Goal: Task Accomplishment & Management: Use online tool/utility

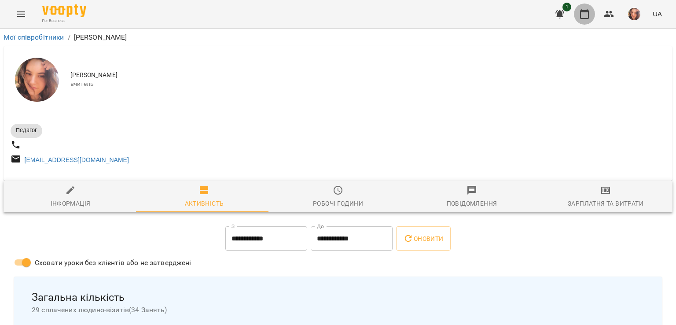
click at [583, 18] on icon "button" at bounding box center [584, 14] width 9 height 10
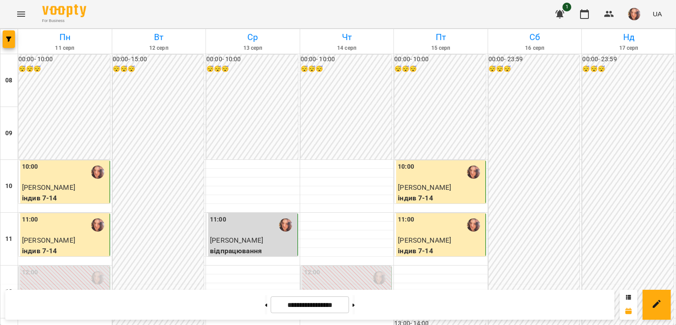
scroll to position [411, 0]
click at [587, 15] on icon "button" at bounding box center [584, 14] width 11 height 11
click at [637, 14] on img "button" at bounding box center [634, 14] width 12 height 12
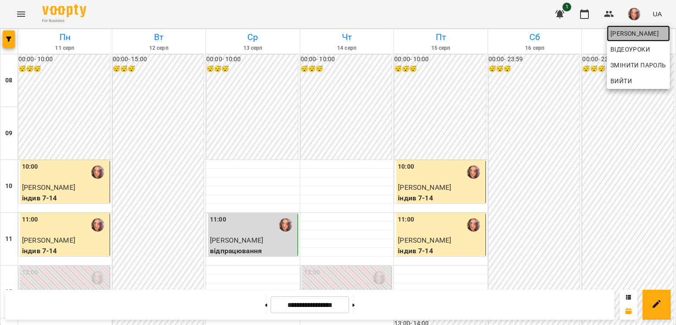
click at [633, 38] on span "[PERSON_NAME]" at bounding box center [639, 33] width 56 height 11
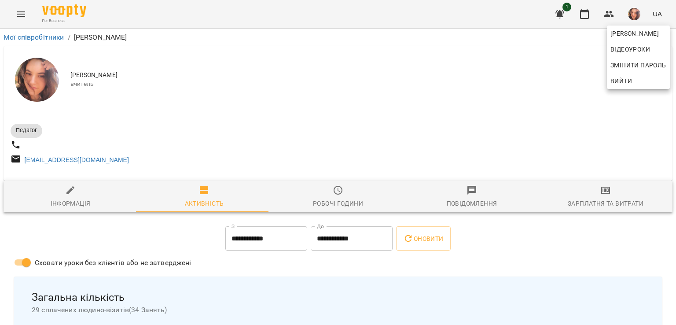
click at [599, 194] on div at bounding box center [338, 162] width 676 height 325
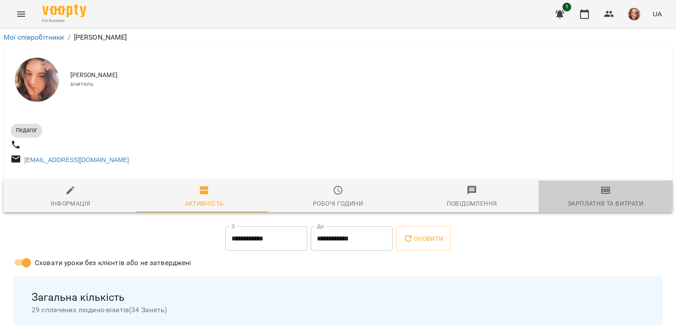
click at [603, 192] on icon "button" at bounding box center [606, 190] width 6 height 4
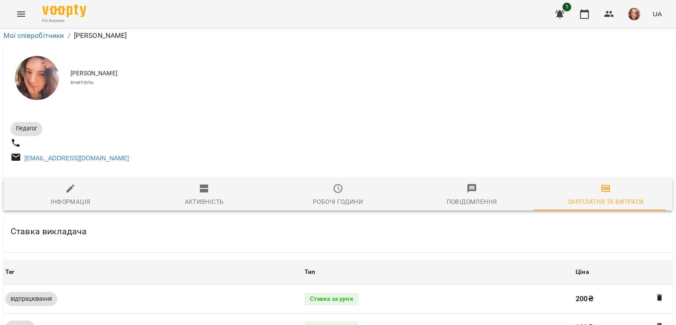
scroll to position [276, 0]
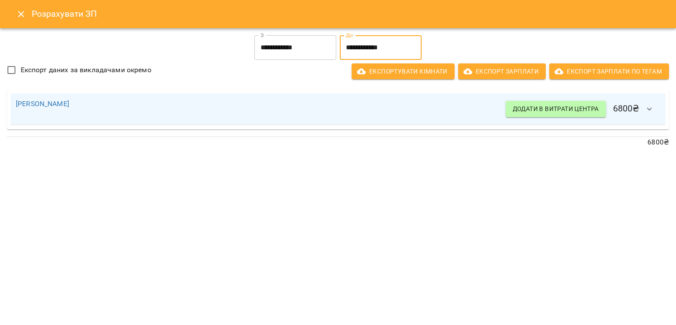
click at [356, 48] on input "**********" at bounding box center [381, 47] width 82 height 25
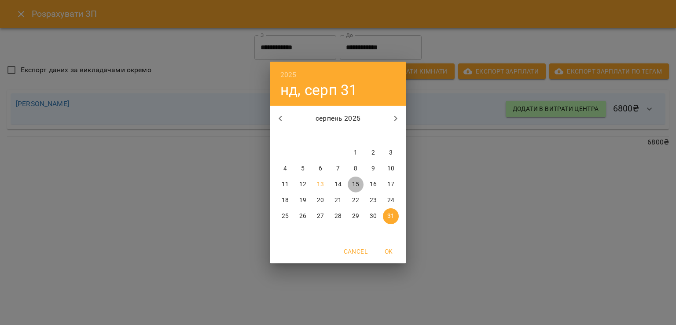
click at [354, 185] on p "15" at bounding box center [355, 184] width 7 height 9
type input "**********"
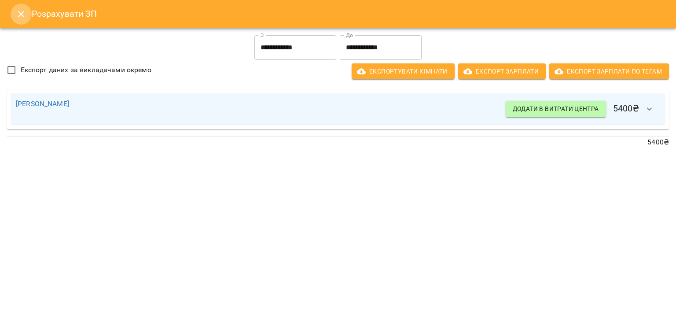
click at [26, 16] on icon "Close" at bounding box center [21, 14] width 11 height 11
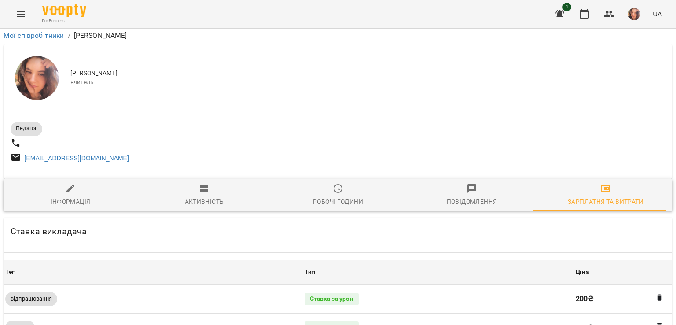
scroll to position [0, 0]
